Goal: Transaction & Acquisition: Purchase product/service

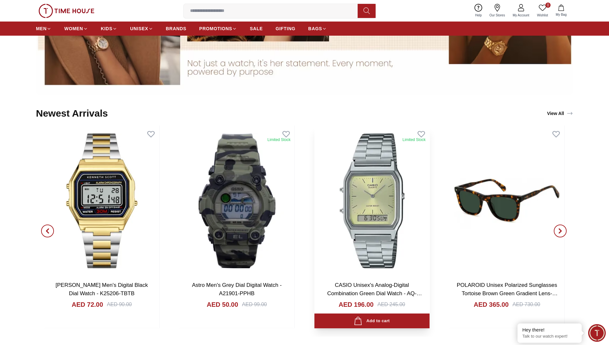
scroll to position [767, 0]
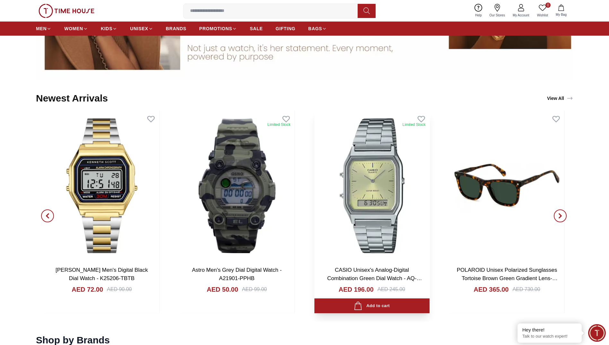
click at [370, 305] on div "Add to cart" at bounding box center [372, 306] width 36 height 9
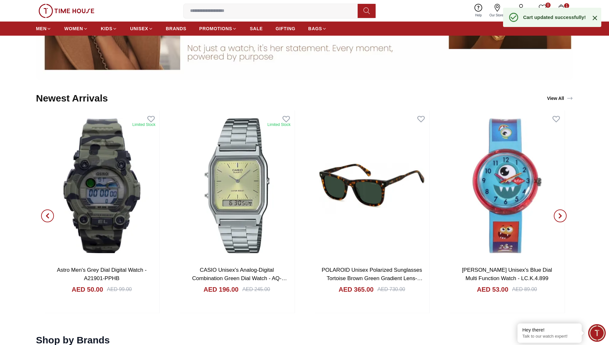
click at [565, 3] on div "Help Our Stores My Account 0 Wishlist 1 My Bag" at bounding box center [520, 11] width 99 height 16
click at [564, 5] on icon "button" at bounding box center [561, 7] width 6 height 6
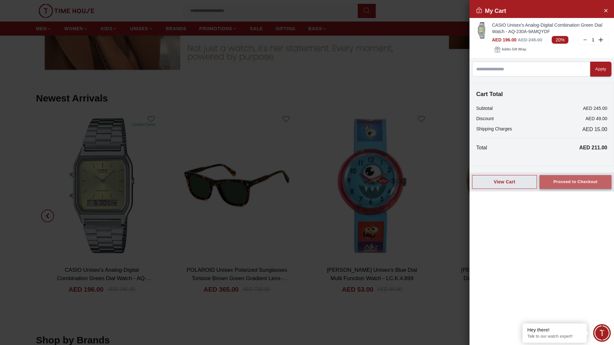
click at [554, 183] on button "Proceed to Checkout" at bounding box center [575, 182] width 72 height 14
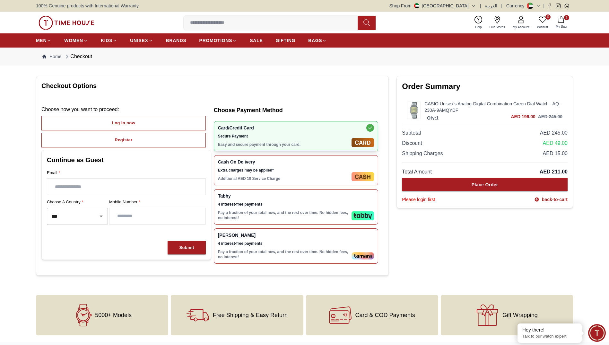
click at [75, 190] on input "text" at bounding box center [126, 187] width 158 height 16
type input "**********"
click at [154, 219] on input "number" at bounding box center [158, 216] width 96 height 16
type input "**********"
click at [188, 247] on div "Submit" at bounding box center [186, 247] width 15 height 7
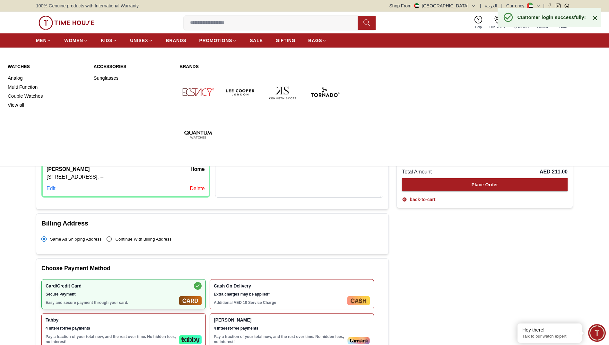
click at [24, 64] on link "Watches" at bounding box center [47, 66] width 78 height 6
